Goal: Navigation & Orientation: Find specific page/section

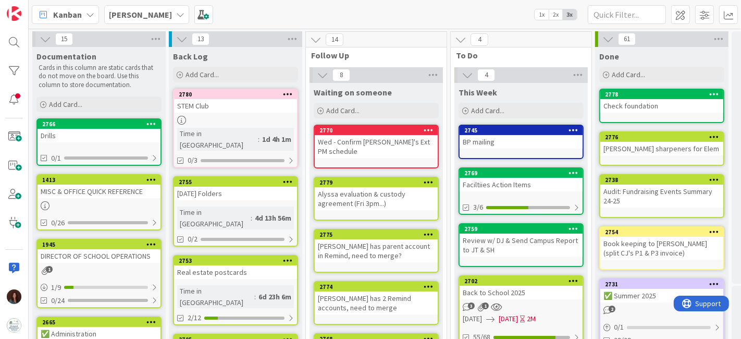
click at [131, 15] on b "[PERSON_NAME]" at bounding box center [140, 14] width 63 height 10
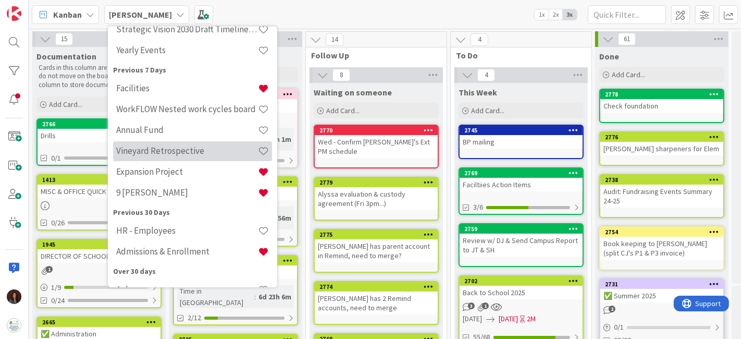
scroll to position [173, 0]
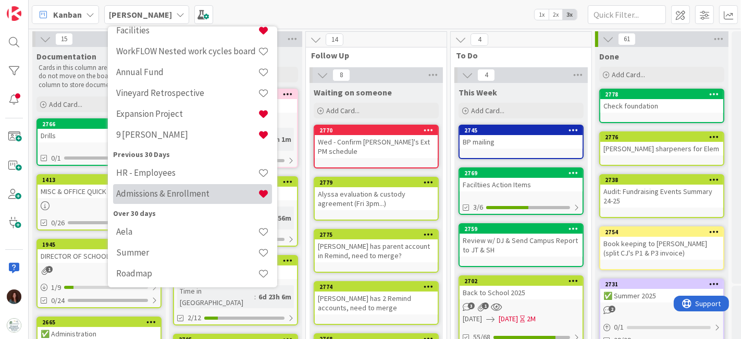
click at [191, 194] on h4 "Admissions & Enrollment" at bounding box center [187, 193] width 142 height 10
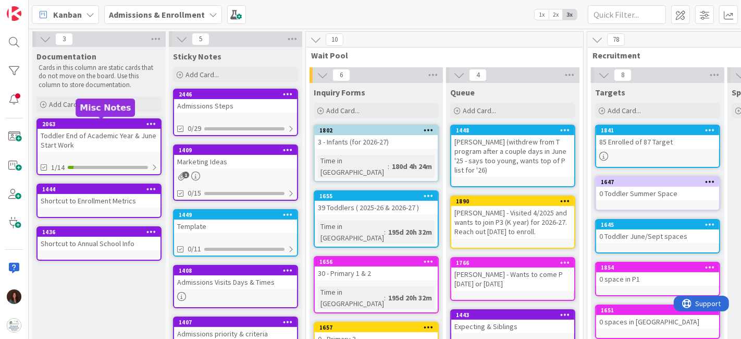
click at [98, 134] on div "Toddler End of Academic Year & June Start Work" at bounding box center [99, 140] width 123 height 23
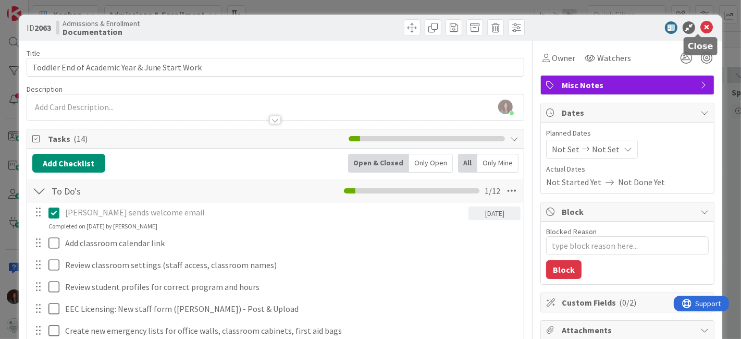
click at [700, 30] on icon at bounding box center [706, 27] width 13 height 13
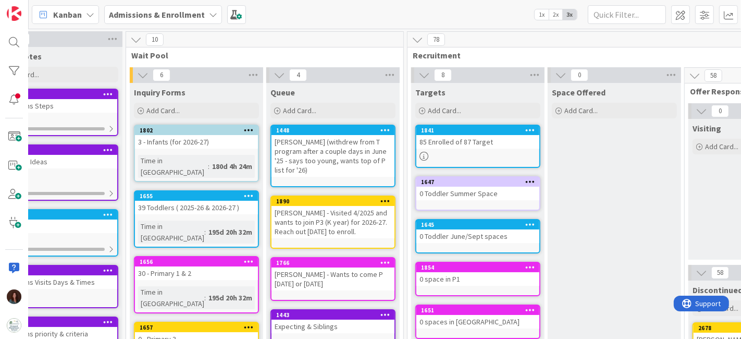
scroll to position [58, 180]
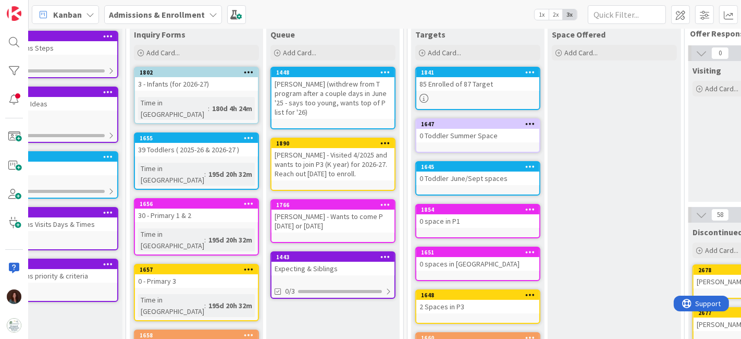
click at [351, 268] on div "Expecting & Siblings" at bounding box center [332, 268] width 123 height 14
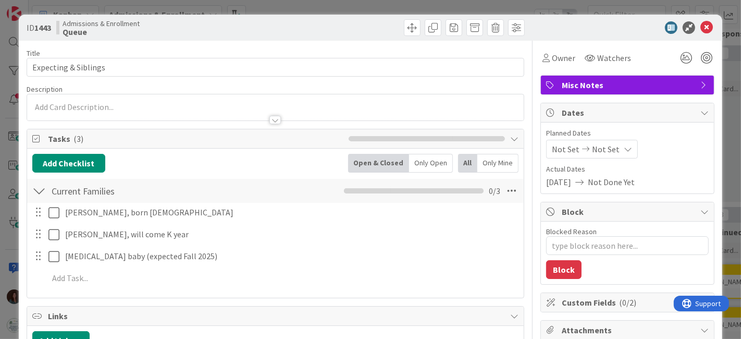
type textarea "x"
click at [700, 26] on icon at bounding box center [706, 27] width 13 height 13
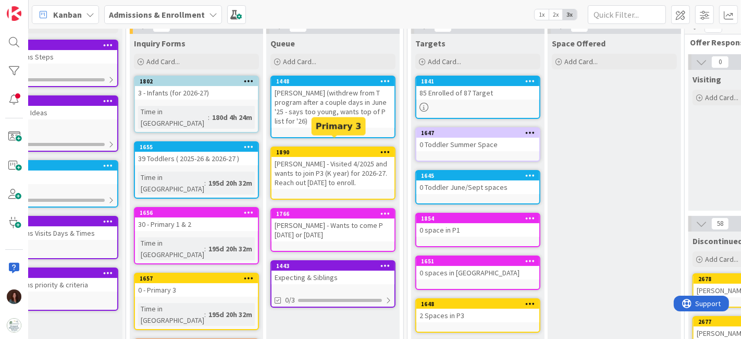
scroll to position [58, 180]
